Goal: Navigation & Orientation: Find specific page/section

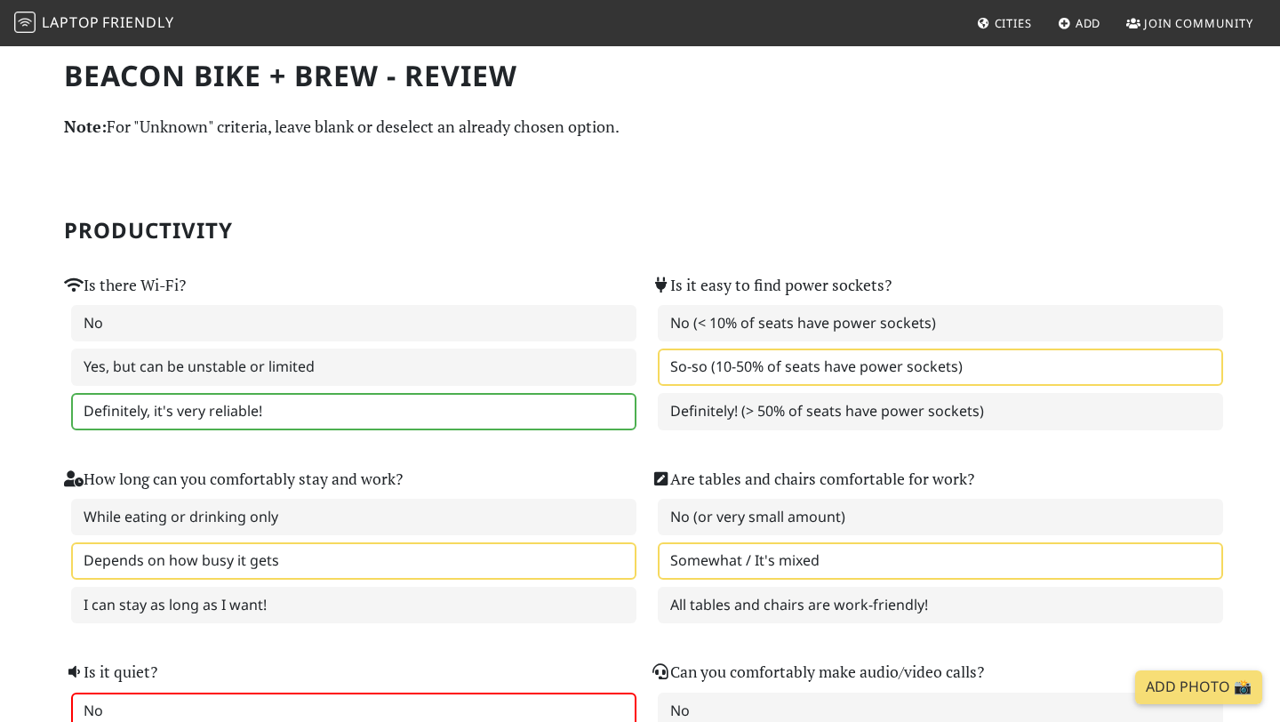
click at [1015, 19] on span "Cities" at bounding box center [1013, 23] width 37 height 16
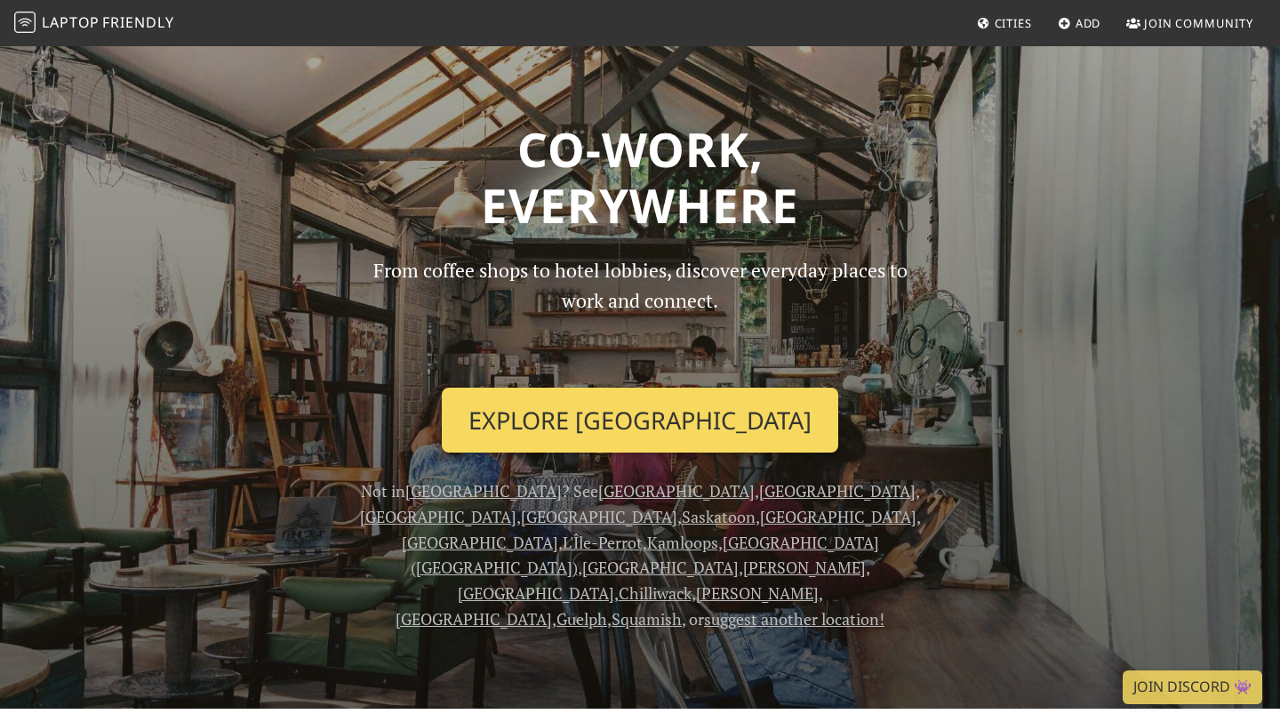
click at [651, 433] on link "Explore [GEOGRAPHIC_DATA]" at bounding box center [640, 421] width 397 height 66
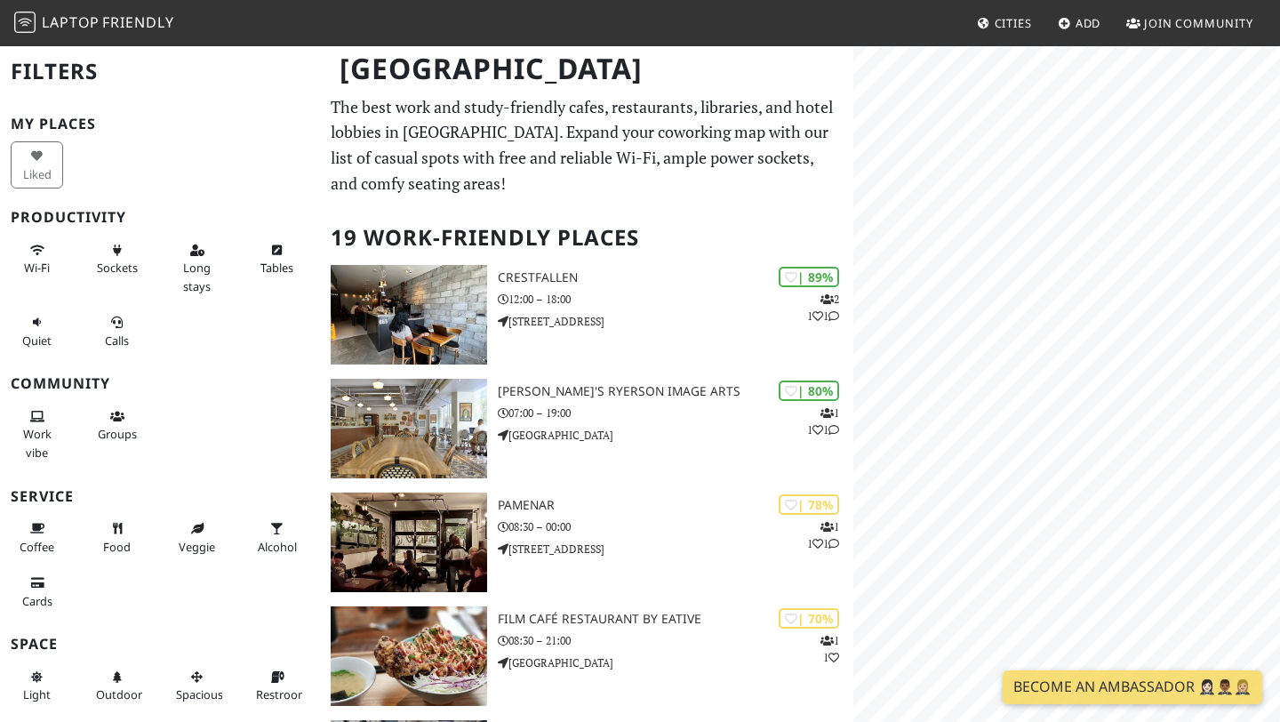
click at [139, 19] on span "Friendly" at bounding box center [137, 22] width 71 height 20
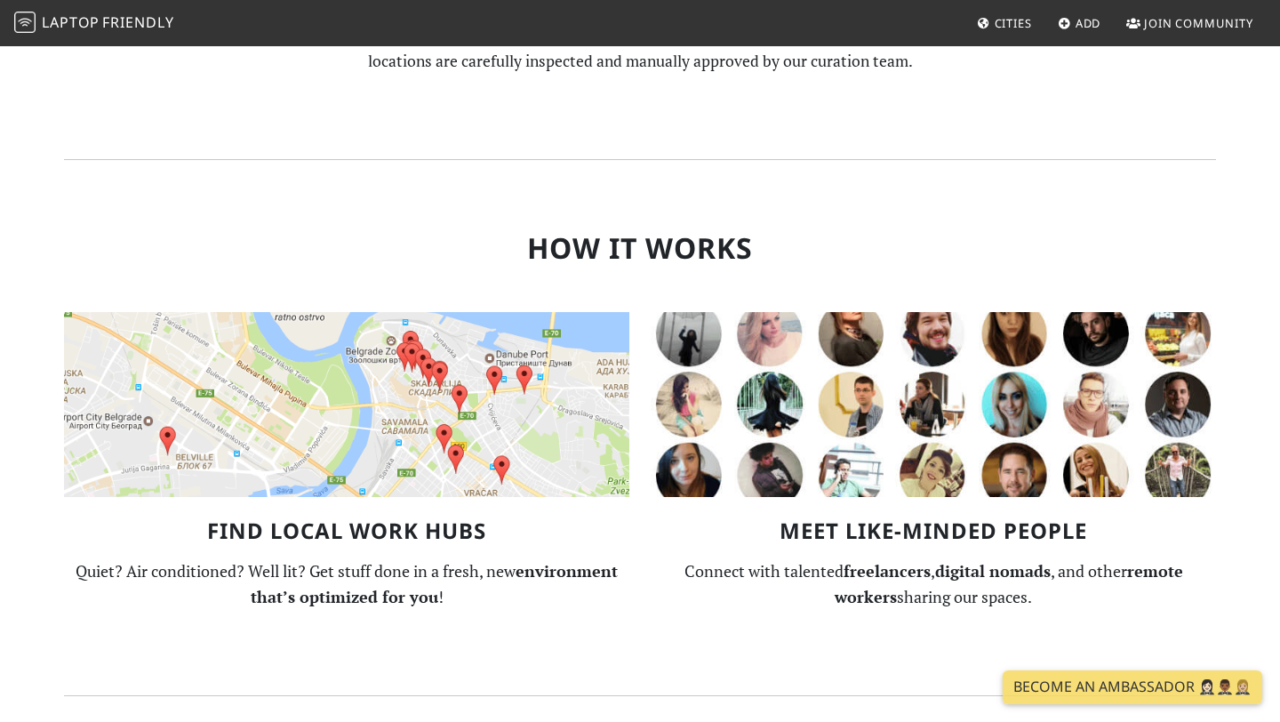
scroll to position [1055, 0]
click at [451, 351] on img at bounding box center [346, 403] width 565 height 185
